Goal: Connect with others: Connect with others

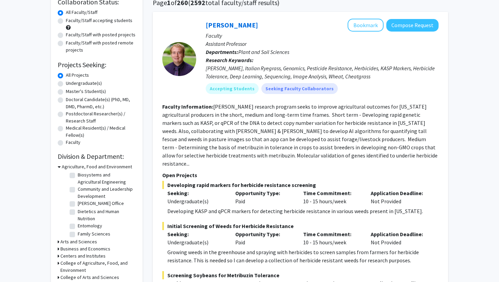
scroll to position [31, 0]
click at [67, 167] on h3 "Agriculture, Food and Environment" at bounding box center [97, 166] width 70 height 7
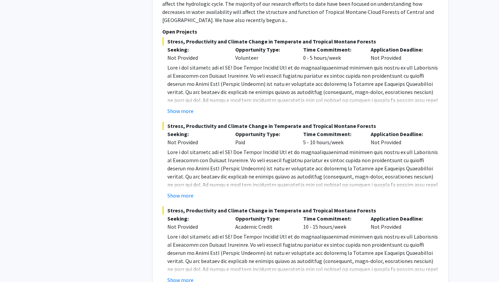
scroll to position [1479, 0]
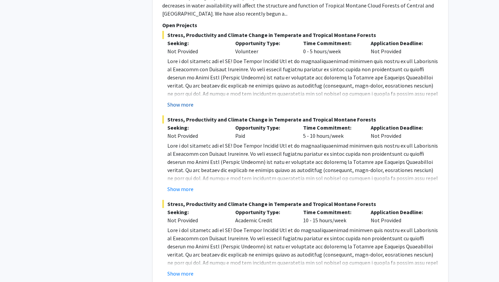
click at [180, 100] on button "Show more" at bounding box center [180, 104] width 26 height 8
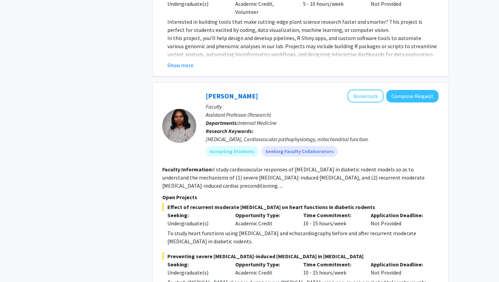
scroll to position [2828, 0]
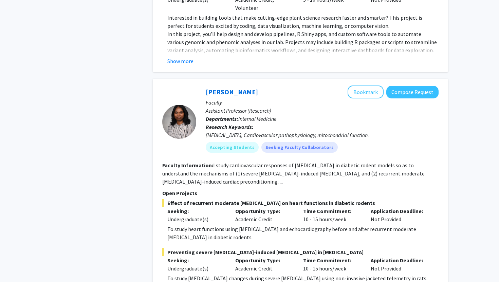
click at [190, 225] on p "To study heart functions using [MEDICAL_DATA] and echocardiography before and a…" at bounding box center [302, 233] width 271 height 16
click at [180, 215] on div "Undergraduate(s)" at bounding box center [196, 219] width 58 height 8
click at [178, 207] on p "Seeking:" at bounding box center [196, 211] width 58 height 8
click at [180, 199] on span "Effect of recurrent moderate [MEDICAL_DATA] on heart functions in diabetic rode…" at bounding box center [300, 203] width 276 height 8
click at [198, 162] on fg-read-more "I study cardiovascular responses of [MEDICAL_DATA] in diabetic rodent models so…" at bounding box center [293, 173] width 262 height 23
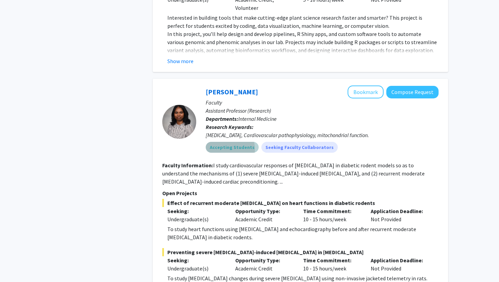
click at [220, 142] on mat-chip "Accepting Students" at bounding box center [232, 147] width 53 height 11
click at [224, 142] on mat-chip "Accepting Students" at bounding box center [232, 147] width 53 height 11
click at [401, 86] on button "Compose Request" at bounding box center [412, 92] width 52 height 13
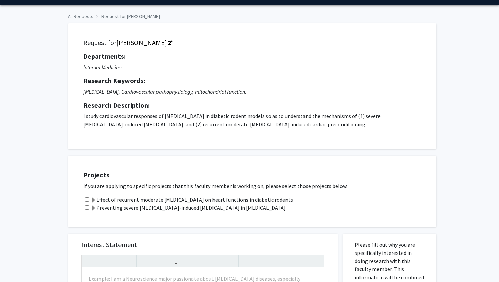
scroll to position [22, 0]
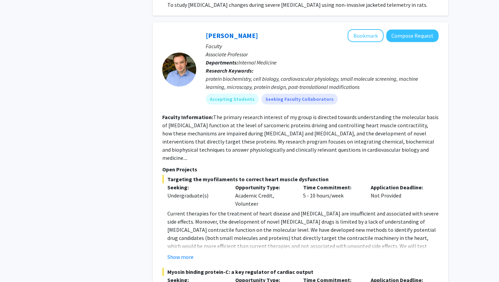
scroll to position [3049, 0]
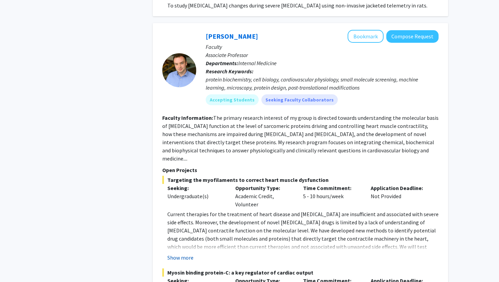
click at [175, 254] on button "Show more" at bounding box center [180, 258] width 26 height 8
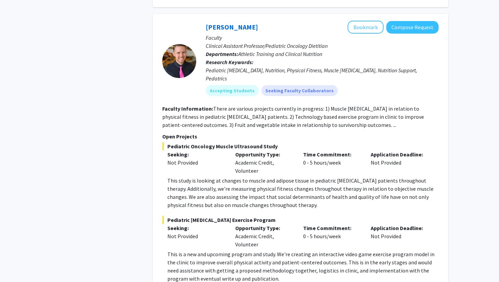
scroll to position [1712, 0]
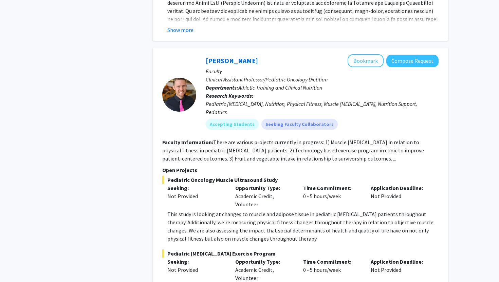
click at [179, 78] on div at bounding box center [179, 95] width 34 height 34
click at [216, 56] on link "[PERSON_NAME]" at bounding box center [232, 60] width 52 height 8
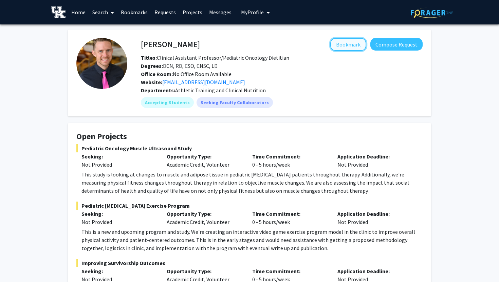
click at [357, 45] on button "Bookmark" at bounding box center [348, 44] width 36 height 13
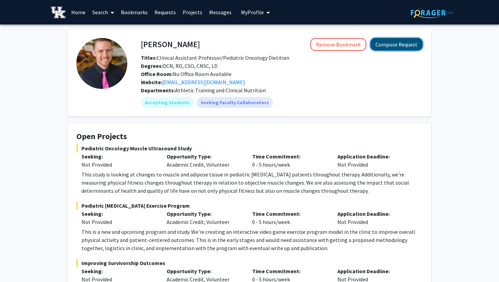
click at [378, 45] on button "Compose Request" at bounding box center [396, 44] width 52 height 13
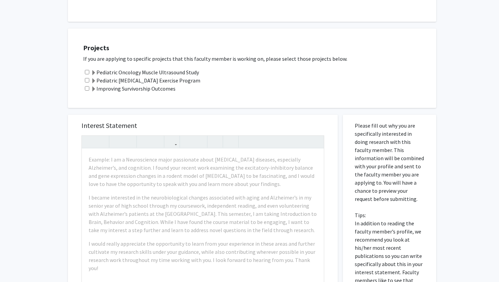
scroll to position [173, 0]
